Goal: Task Accomplishment & Management: Manage account settings

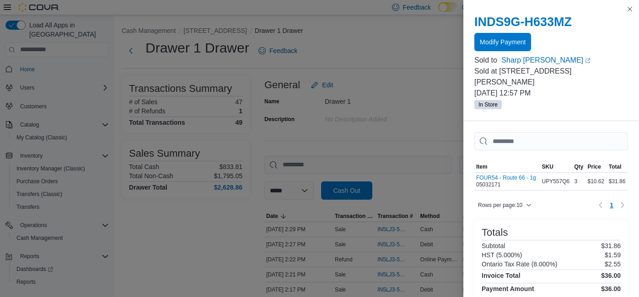
scroll to position [221, 0]
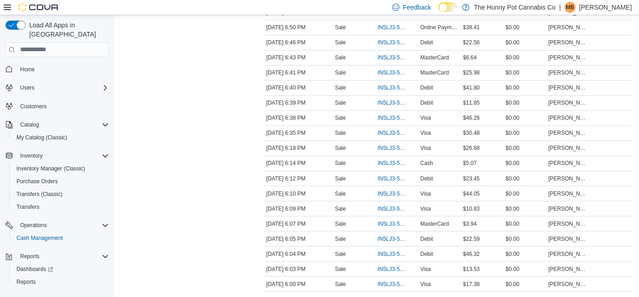
scroll to position [987, 0]
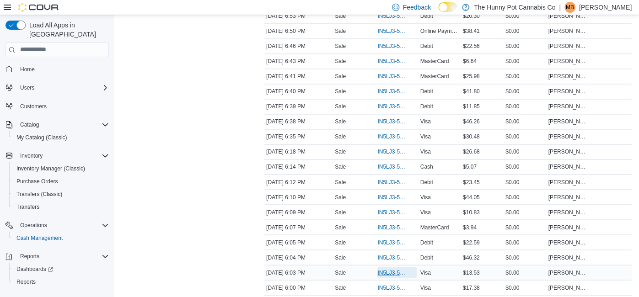
click at [393, 269] on span "IN5LJ3-5757645" at bounding box center [392, 272] width 30 height 7
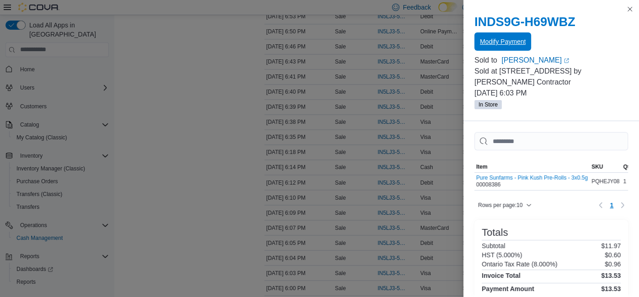
click at [511, 43] on span "Modify Payment" at bounding box center [503, 41] width 46 height 9
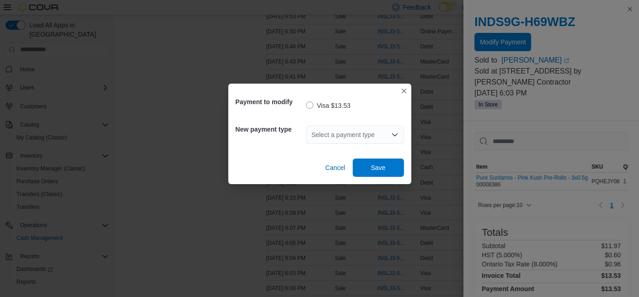
click at [385, 137] on div "Select a payment type" at bounding box center [355, 135] width 98 height 18
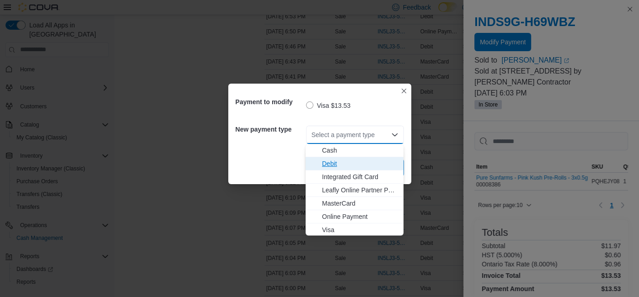
click at [387, 163] on span "Debit" at bounding box center [360, 163] width 76 height 9
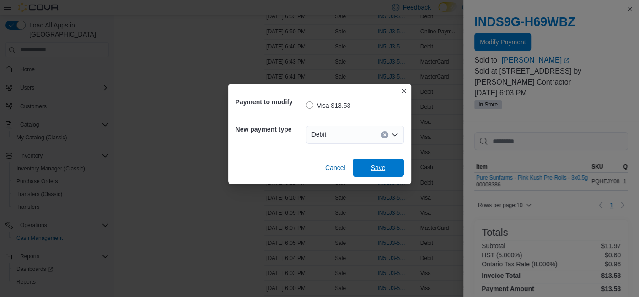
click at [387, 163] on span "Save" at bounding box center [378, 168] width 40 height 18
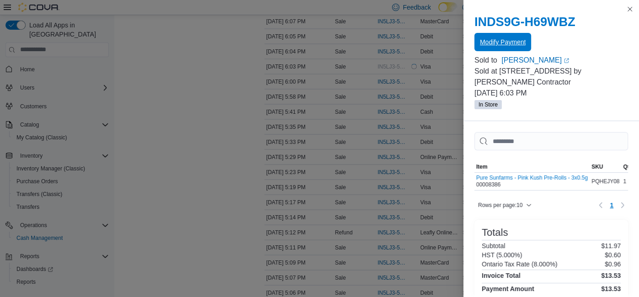
scroll to position [1472, 0]
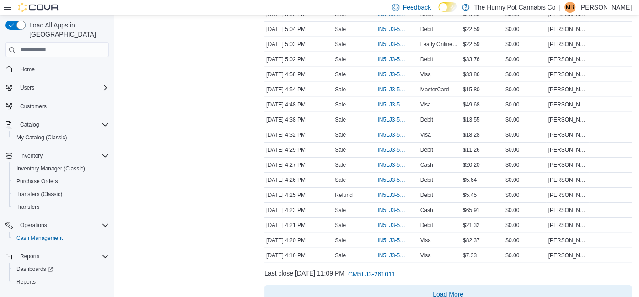
click at [447, 290] on span "Load More" at bounding box center [448, 294] width 31 height 9
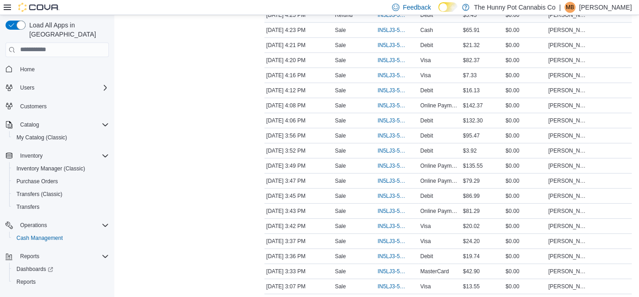
scroll to position [1652, 0]
click at [391, 252] on span "IN5LJ3-5756441" at bounding box center [392, 255] width 30 height 7
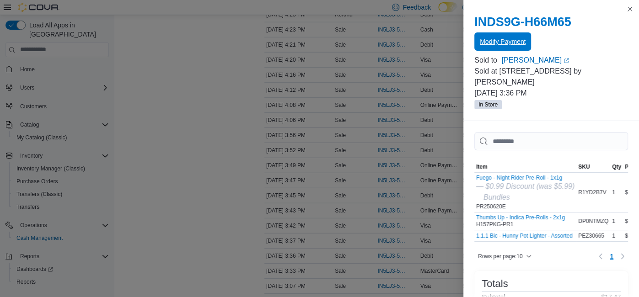
click at [490, 46] on span "Modify Payment" at bounding box center [503, 41] width 46 height 18
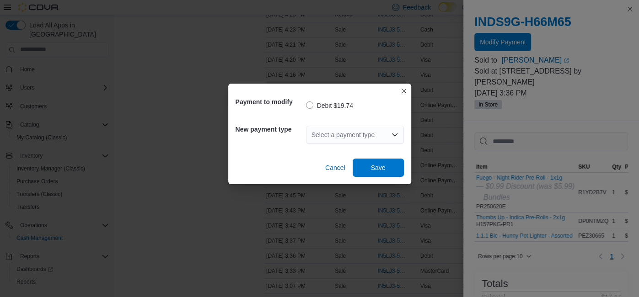
click at [359, 137] on div "Select a payment type" at bounding box center [355, 135] width 98 height 18
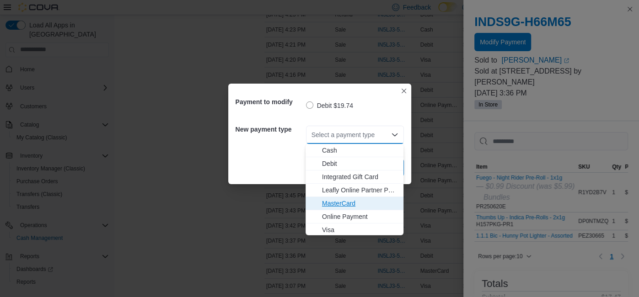
click at [350, 209] on button "MasterCard" at bounding box center [355, 203] width 98 height 13
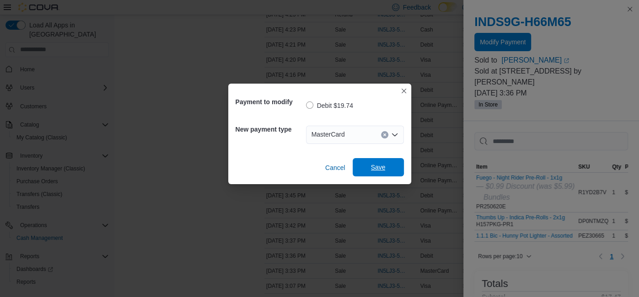
click at [369, 171] on span "Save" at bounding box center [378, 167] width 40 height 18
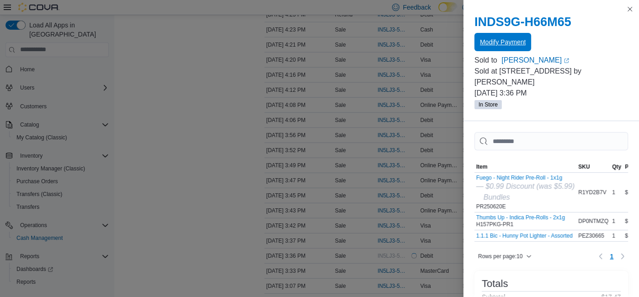
scroll to position [0, 0]
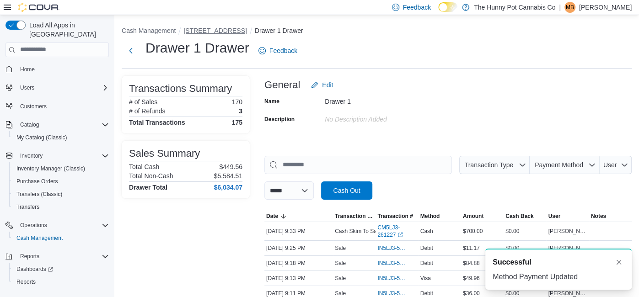
click at [210, 30] on button "[STREET_ADDRESS]" at bounding box center [214, 30] width 63 height 7
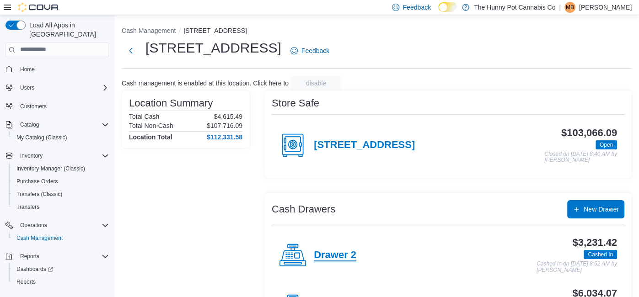
click at [336, 253] on h4 "Drawer 2" at bounding box center [335, 256] width 43 height 12
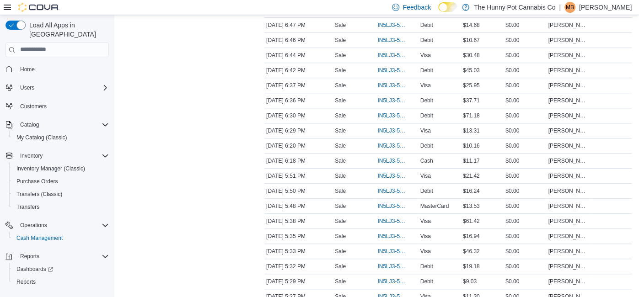
scroll to position [512, 0]
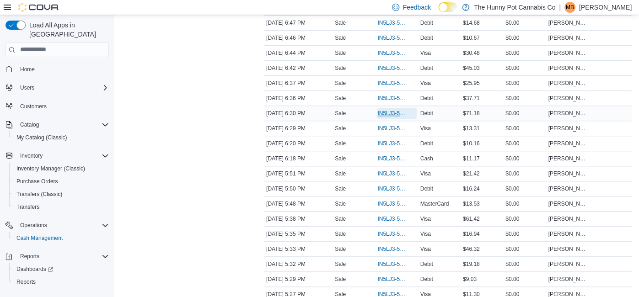
click at [385, 110] on span "IN5LJ3-5757875" at bounding box center [392, 113] width 30 height 7
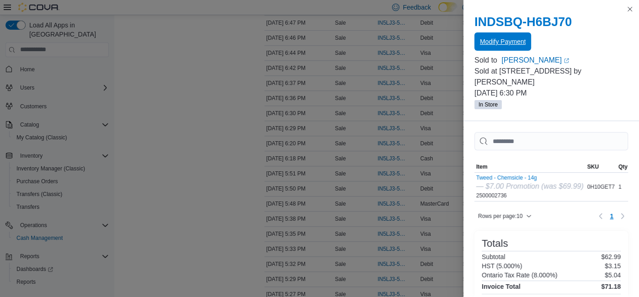
click at [482, 46] on span "Modify Payment" at bounding box center [503, 41] width 46 height 9
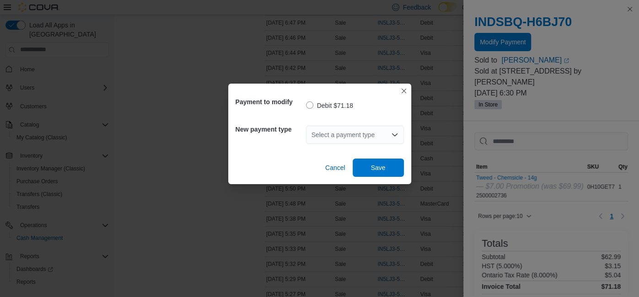
click at [317, 136] on div "Select a payment type" at bounding box center [355, 135] width 98 height 18
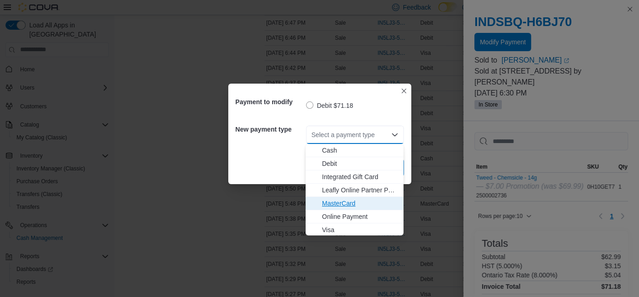
click at [336, 204] on span "MasterCard" at bounding box center [360, 203] width 76 height 9
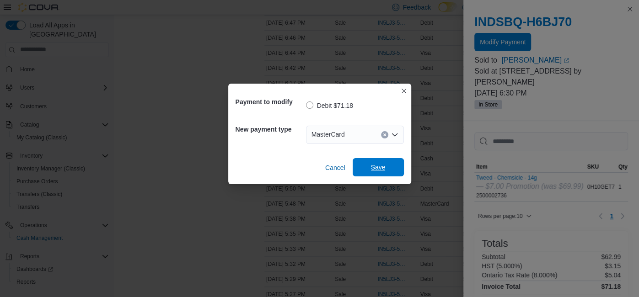
click at [361, 174] on span "Save" at bounding box center [378, 167] width 40 height 18
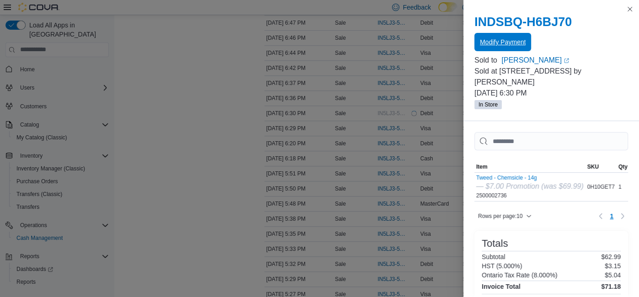
scroll to position [0, 0]
